Goal: Download file/media

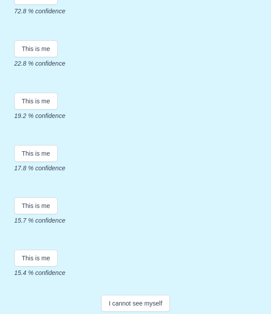
scroll to position [177, 0]
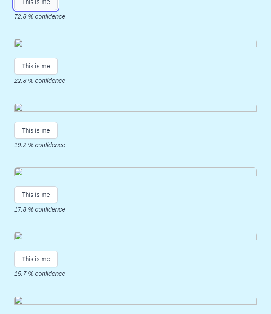
click at [26, 10] on button "This is me" at bounding box center [36, 1] width 44 height 17
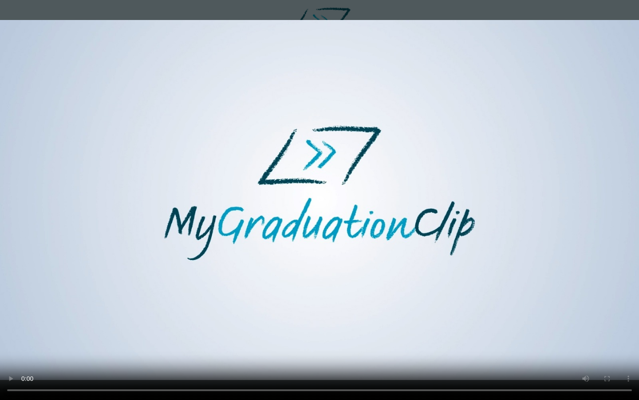
click at [271, 314] on video at bounding box center [319, 200] width 639 height 400
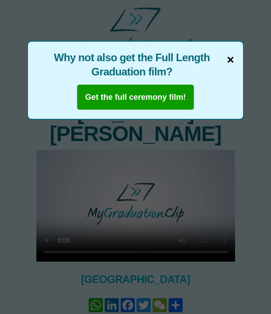
click at [227, 61] on span "×" at bounding box center [230, 60] width 7 height 19
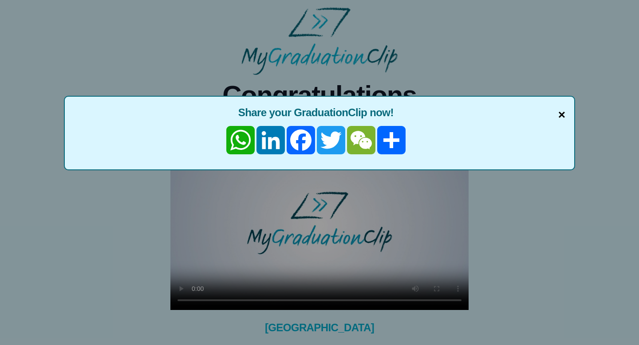
click at [271, 115] on span "×" at bounding box center [562, 115] width 7 height 19
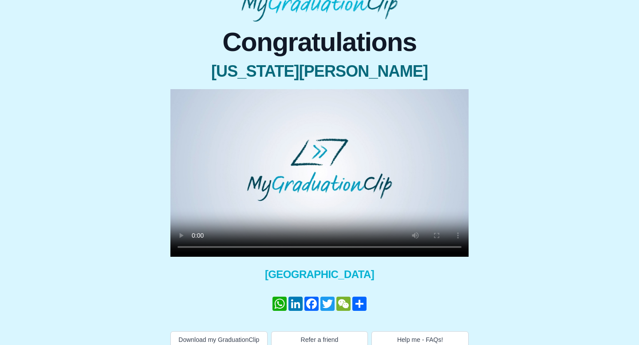
scroll to position [72, 0]
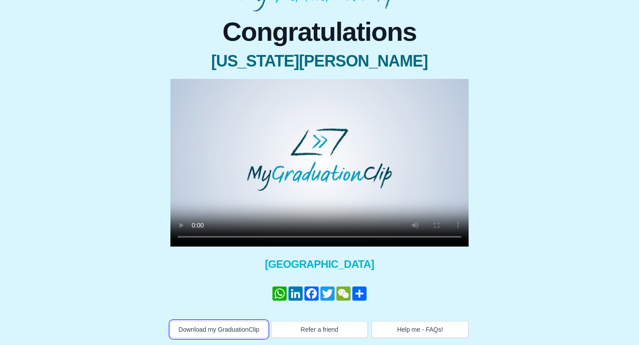
click at [248, 314] on button "Download my GraduationClip" at bounding box center [219, 329] width 97 height 17
